Goal: Find specific page/section: Find specific page/section

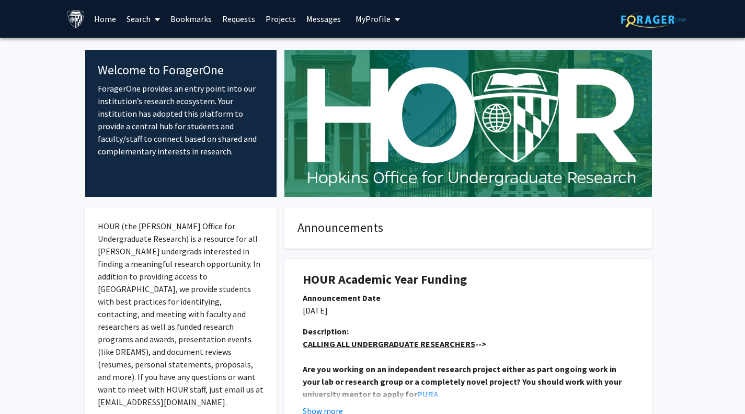
click at [152, 27] on span at bounding box center [155, 19] width 9 height 37
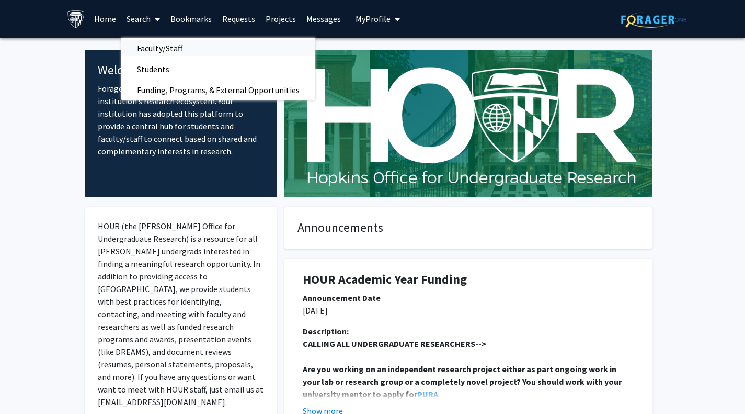
click at [170, 43] on span "Faculty/Staff" at bounding box center [159, 48] width 77 height 21
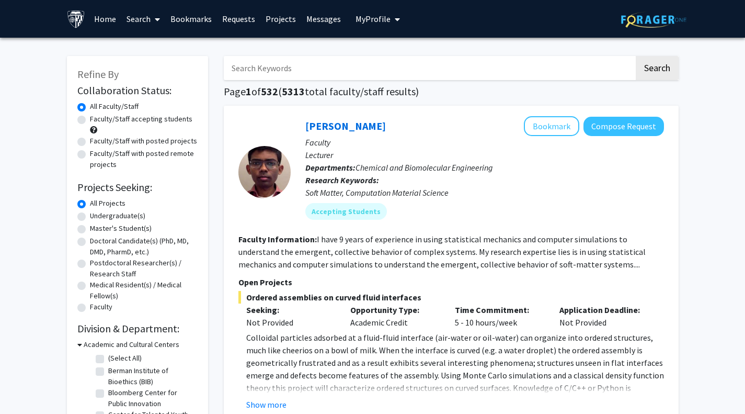
click at [300, 61] on input "Search Keywords" at bounding box center [429, 68] width 410 height 24
type input "[PERSON_NAME]"
click at [636, 56] on button "Search" at bounding box center [657, 68] width 43 height 24
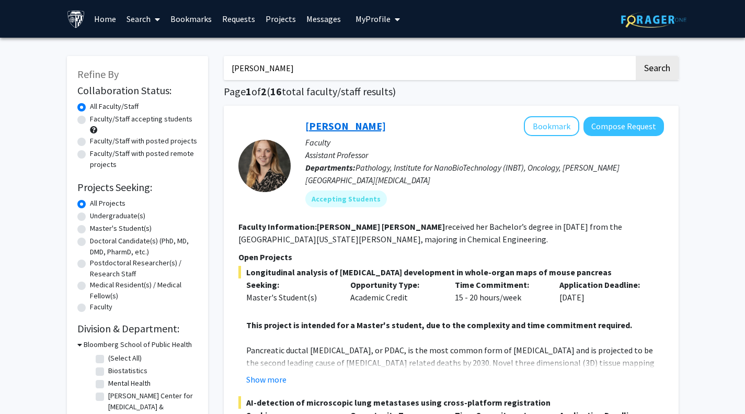
click at [359, 122] on link "[PERSON_NAME]" at bounding box center [345, 125] width 81 height 13
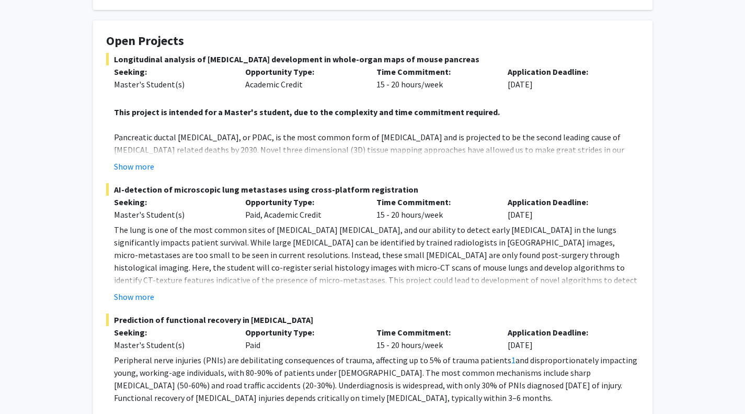
scroll to position [184, 0]
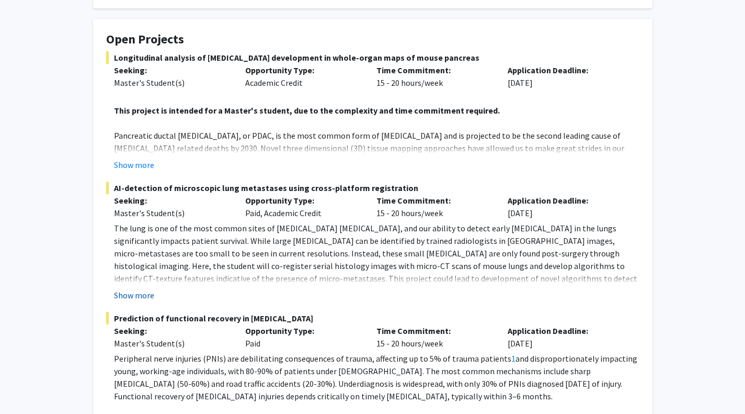
click at [141, 289] on button "Show more" at bounding box center [134, 295] width 40 height 13
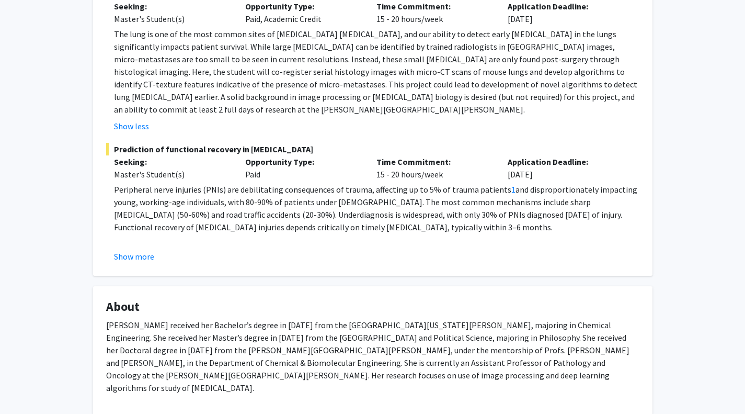
scroll to position [378, 0]
click at [148, 249] on button "Show more" at bounding box center [134, 255] width 40 height 13
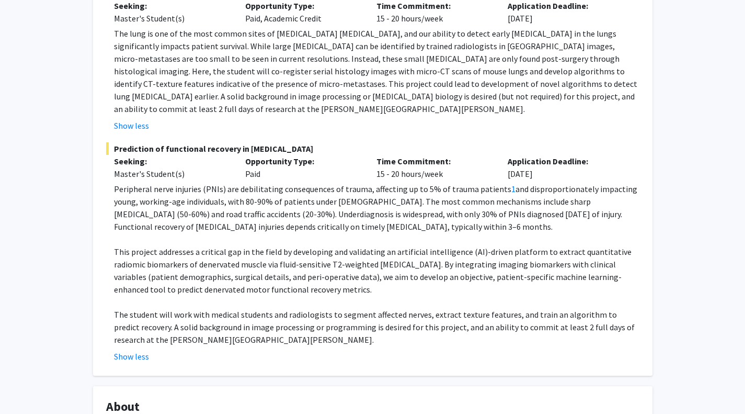
click at [432, 260] on p "This project addresses a critical gap in the field by developing and validating…" at bounding box center [377, 270] width 526 height 50
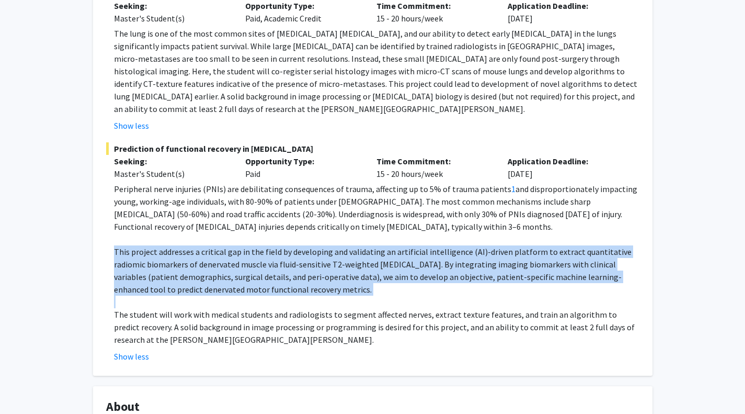
click at [432, 260] on p "This project addresses a critical gap in the field by developing and validating…" at bounding box center [377, 270] width 526 height 50
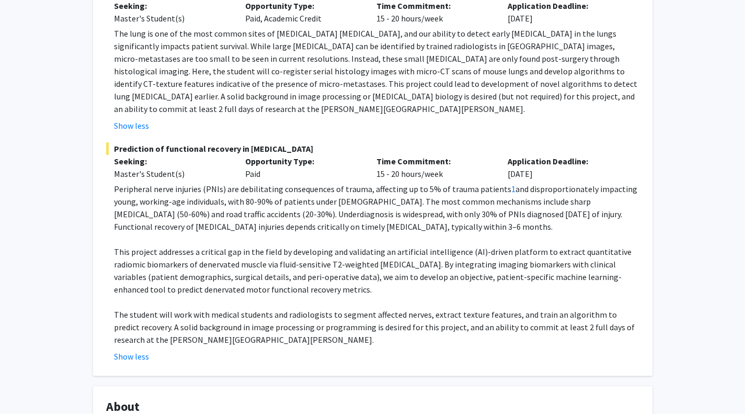
click at [465, 350] on div "Show less" at bounding box center [377, 356] width 526 height 13
